Goal: Find specific page/section: Find specific page/section

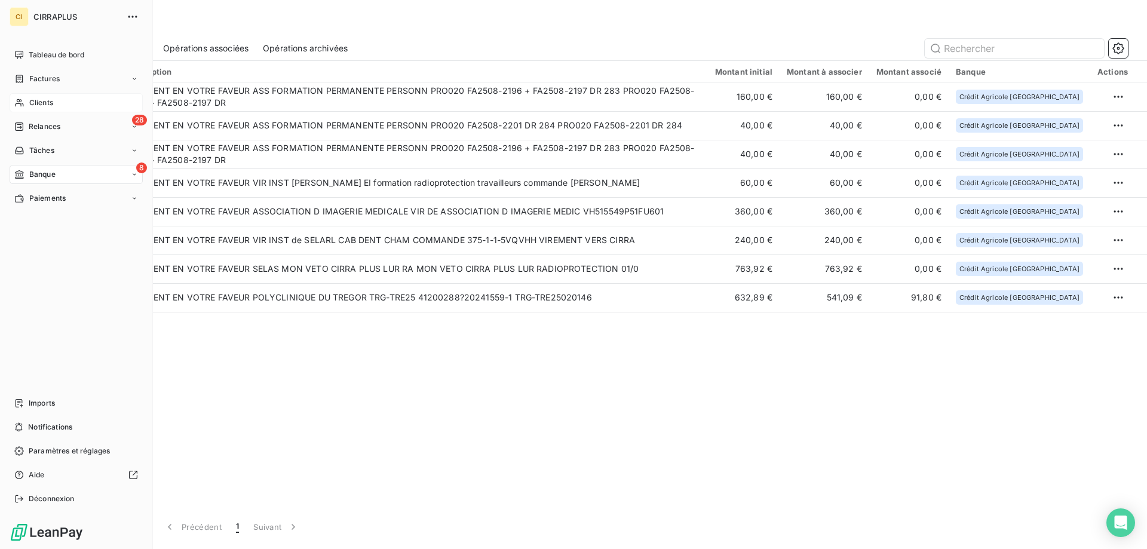
click at [35, 97] on div "Clients" at bounding box center [76, 102] width 133 height 19
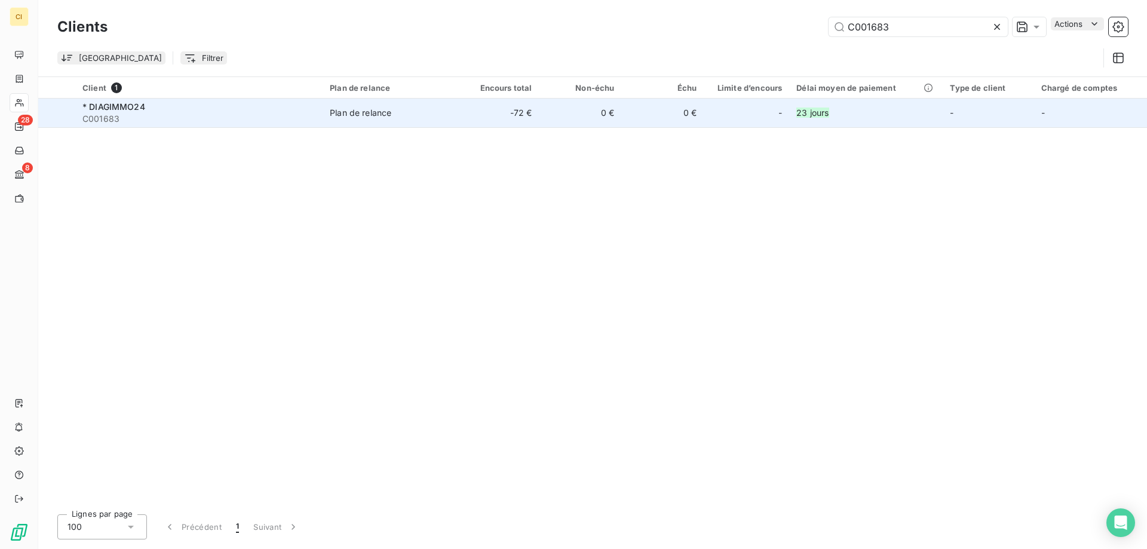
type input "C001683"
click at [117, 106] on span "* DIAGIMMO24" at bounding box center [113, 107] width 63 height 10
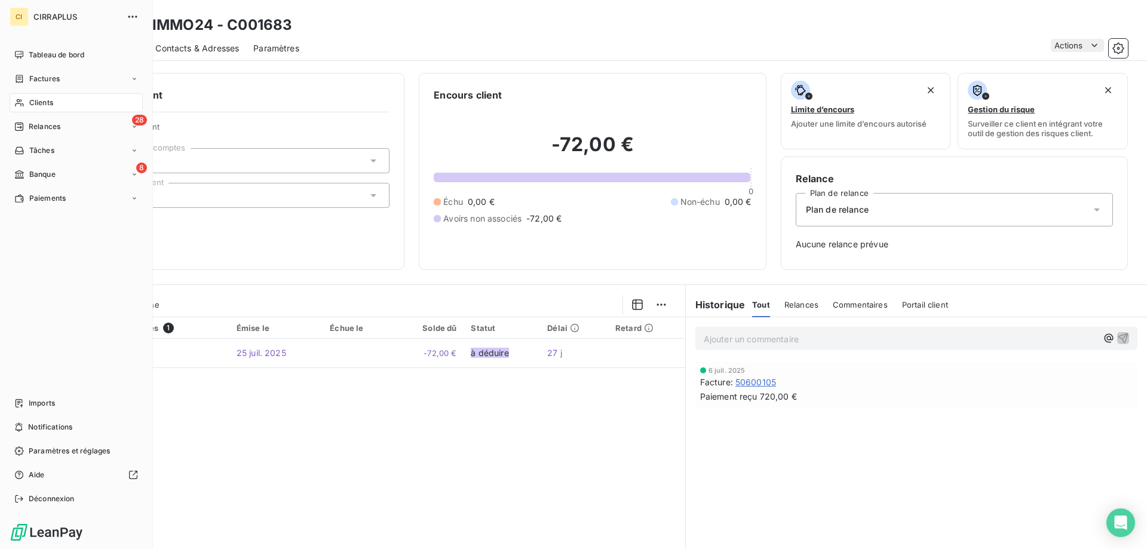
drag, startPoint x: 38, startPoint y: 104, endPoint x: 48, endPoint y: 101, distance: 11.2
click at [38, 104] on span "Clients" at bounding box center [41, 102] width 24 height 11
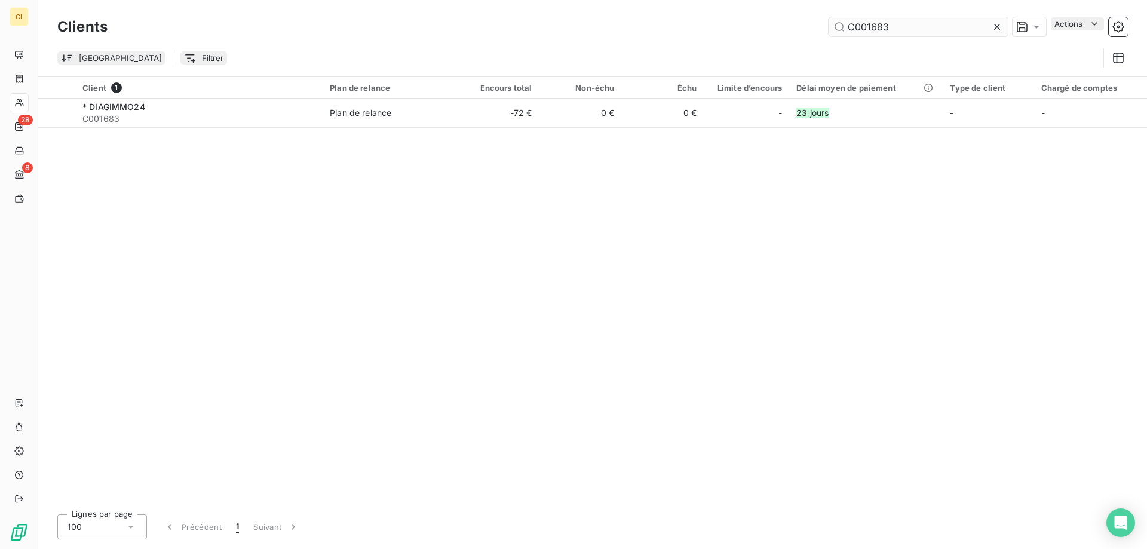
drag, startPoint x: 860, startPoint y: 29, endPoint x: 933, endPoint y: 22, distance: 73.2
click at [933, 22] on input "C001683" at bounding box center [918, 26] width 179 height 19
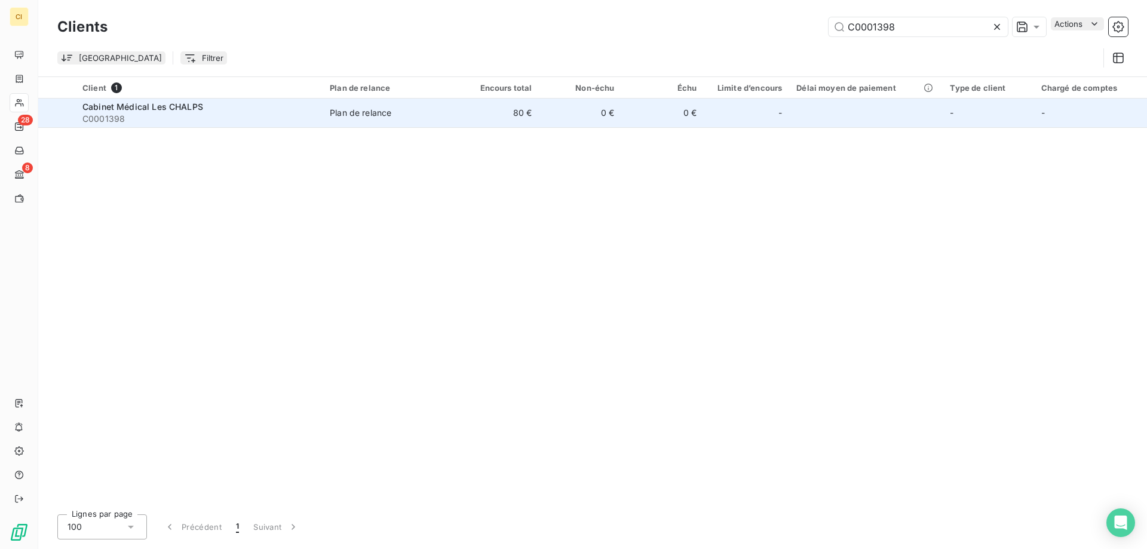
type input "C0001398"
click at [154, 110] on span "Cabinet Médical Les CHALPS" at bounding box center [142, 107] width 121 height 10
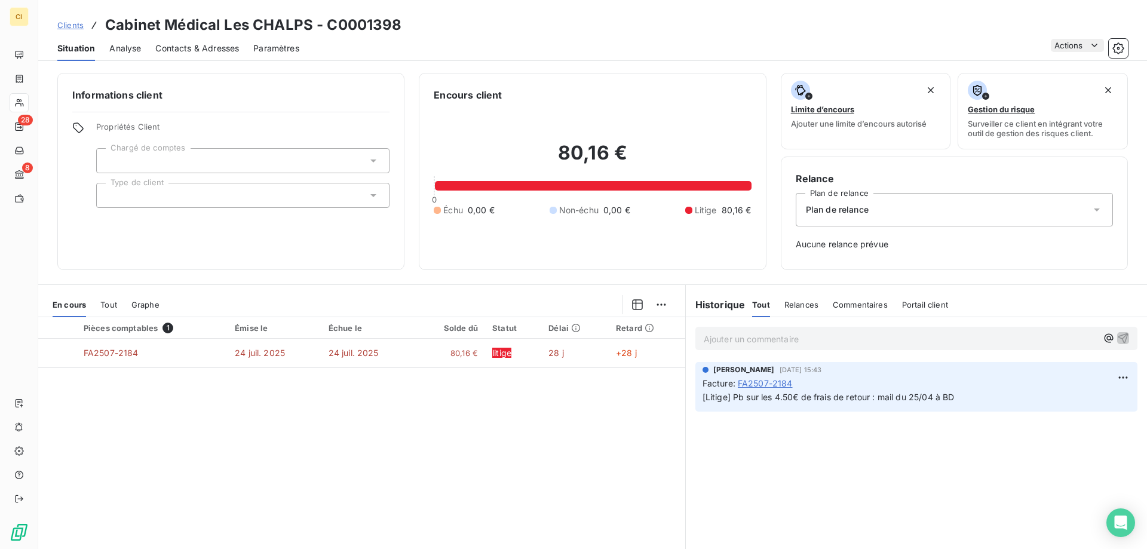
click at [742, 342] on p "Ajouter un commentaire ﻿" at bounding box center [901, 339] width 394 height 15
